Goal: Information Seeking & Learning: Learn about a topic

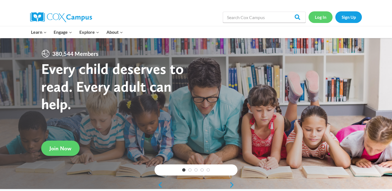
click at [319, 17] on link "Log In" at bounding box center [321, 16] width 24 height 11
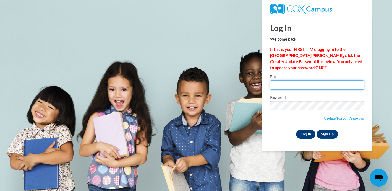
type input "momofsela@gmail.com"
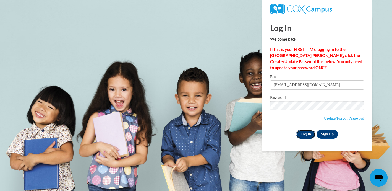
click at [306, 134] on input "Log In" at bounding box center [305, 134] width 19 height 9
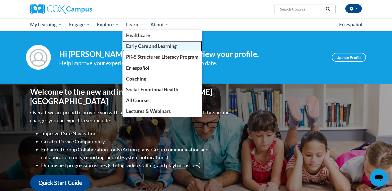
click at [144, 47] on span "Early Care and Learning" at bounding box center [151, 46] width 51 height 6
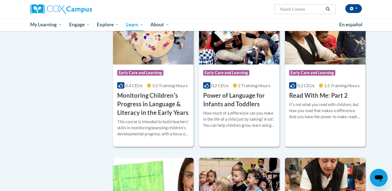
scroll to position [474, 0]
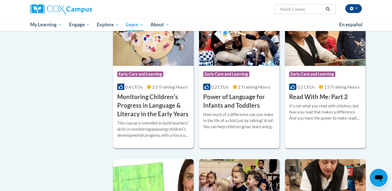
click at [148, 89] on span at bounding box center [149, 86] width 4 height 5
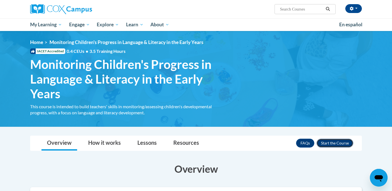
click at [337, 144] on button "Enroll" at bounding box center [335, 143] width 37 height 9
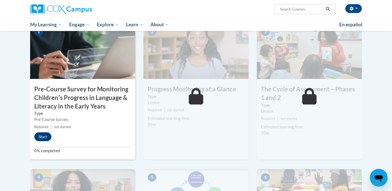
scroll to position [134, 0]
click at [46, 138] on button "Start" at bounding box center [42, 137] width 17 height 9
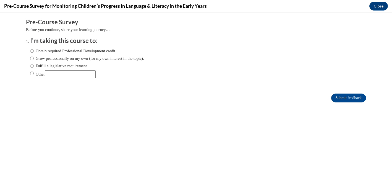
scroll to position [0, 0]
click at [37, 53] on label "Obtain required Professional Development credit." at bounding box center [73, 51] width 86 height 6
click at [34, 53] on input "Obtain required Professional Development credit." at bounding box center [32, 51] width 4 height 6
radio input "true"
click at [339, 99] on input "Submit feedback" at bounding box center [349, 98] width 35 height 9
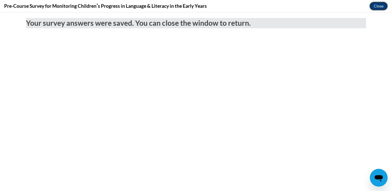
click at [377, 9] on button "Close" at bounding box center [379, 6] width 19 height 9
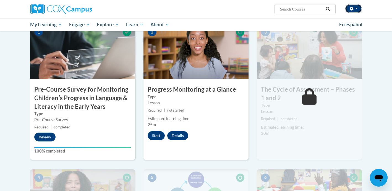
click at [357, 11] on button "button" at bounding box center [354, 8] width 17 height 9
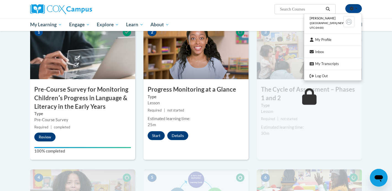
click at [361, 122] on small "Required | not started" at bounding box center [309, 119] width 105 height 6
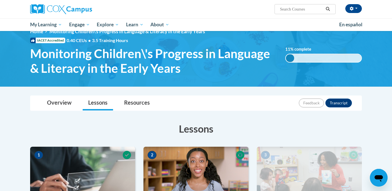
scroll to position [11, 0]
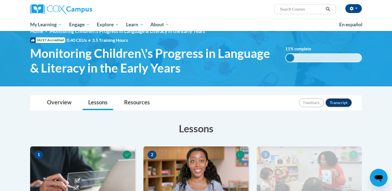
click at [338, 103] on button "Transcript" at bounding box center [339, 102] width 27 height 9
